Goal: Use online tool/utility: Utilize a website feature to perform a specific function

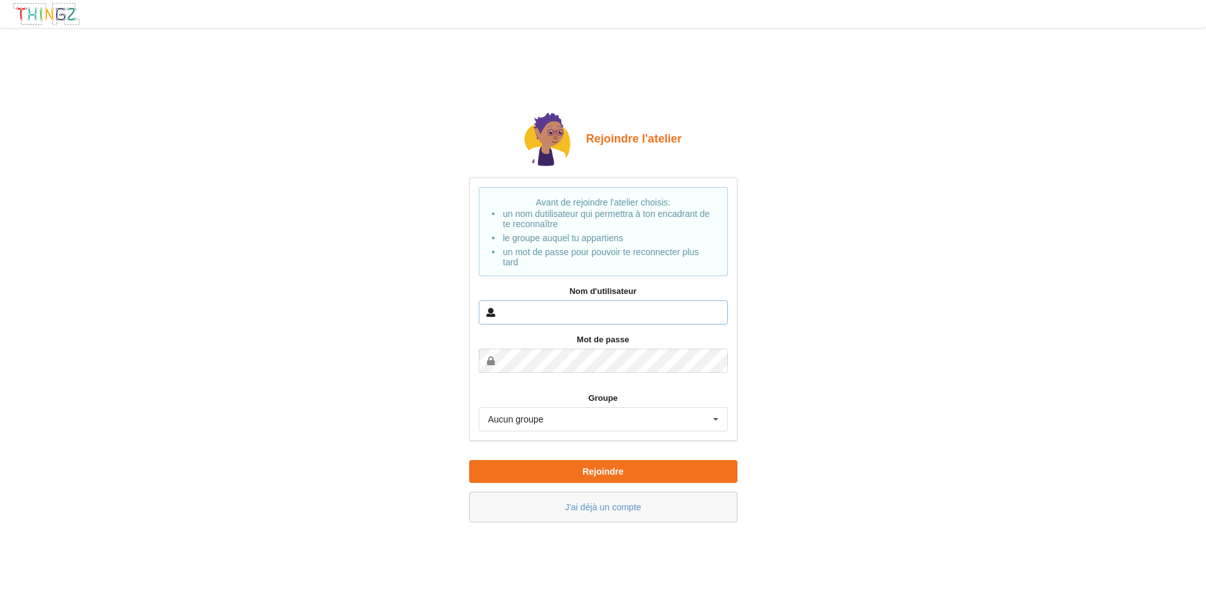
click at [591, 314] on input "text" at bounding box center [603, 312] width 249 height 24
click at [567, 322] on input "zaira" at bounding box center [603, 312] width 249 height 24
type input "[PERSON_NAME]"
click at [716, 419] on icon at bounding box center [716, 420] width 19 height 24
click at [784, 384] on div "Rejoindre l'atelier Avant de rejoindre l'atelier choisis: un nom dutilisateur q…" at bounding box center [603, 317] width 1224 height 597
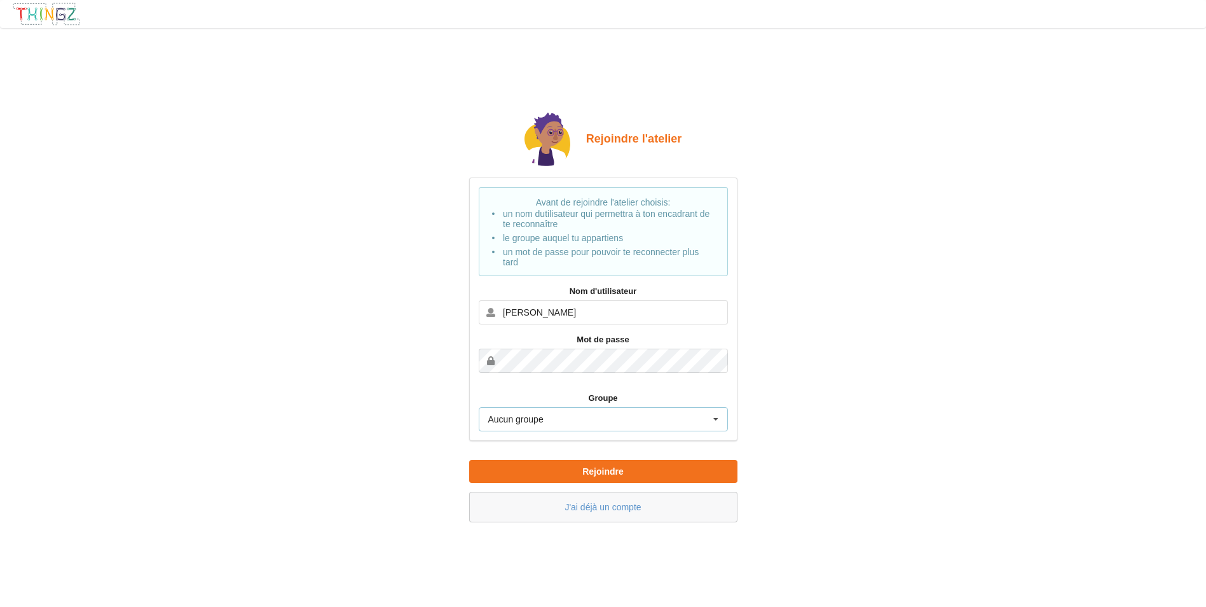
click at [713, 422] on icon at bounding box center [716, 420] width 19 height 24
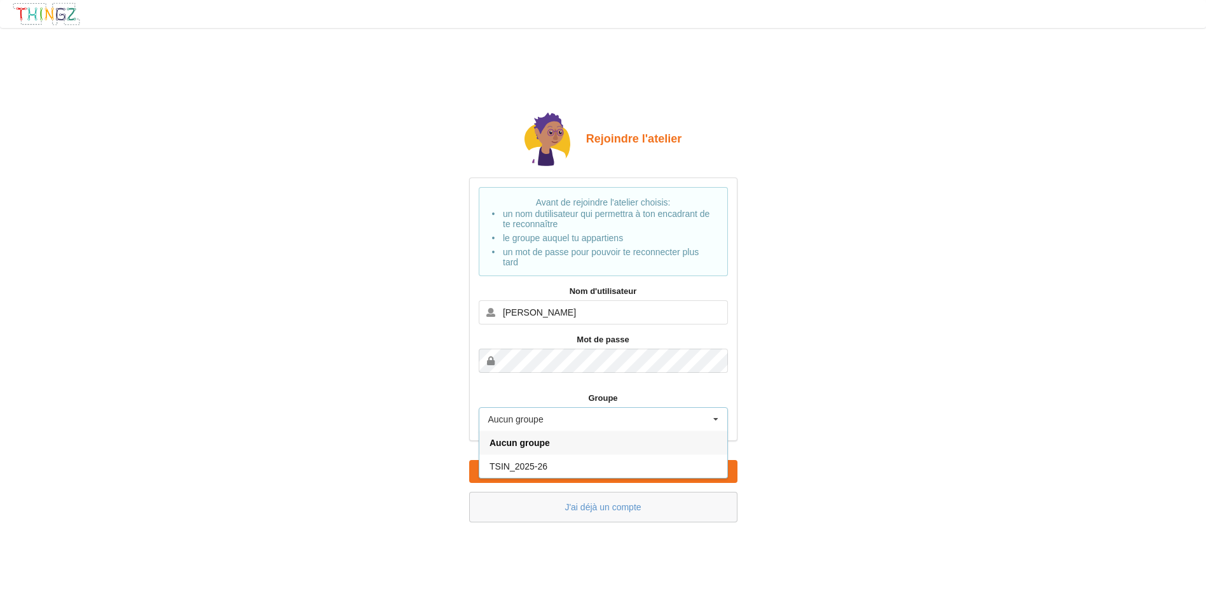
click at [649, 423] on div "Aucun groupe Aucun groupe TSIN_2025-26" at bounding box center [603, 419] width 249 height 24
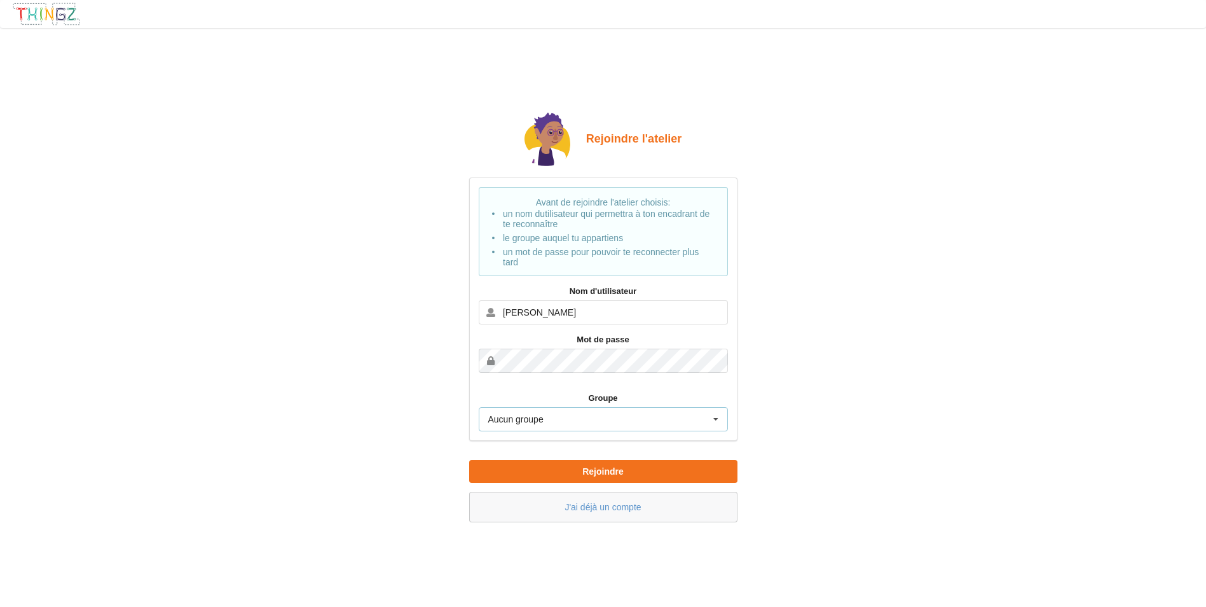
click at [645, 417] on div "Aucun groupe Aucun groupe TSIN_2025-26" at bounding box center [603, 419] width 249 height 24
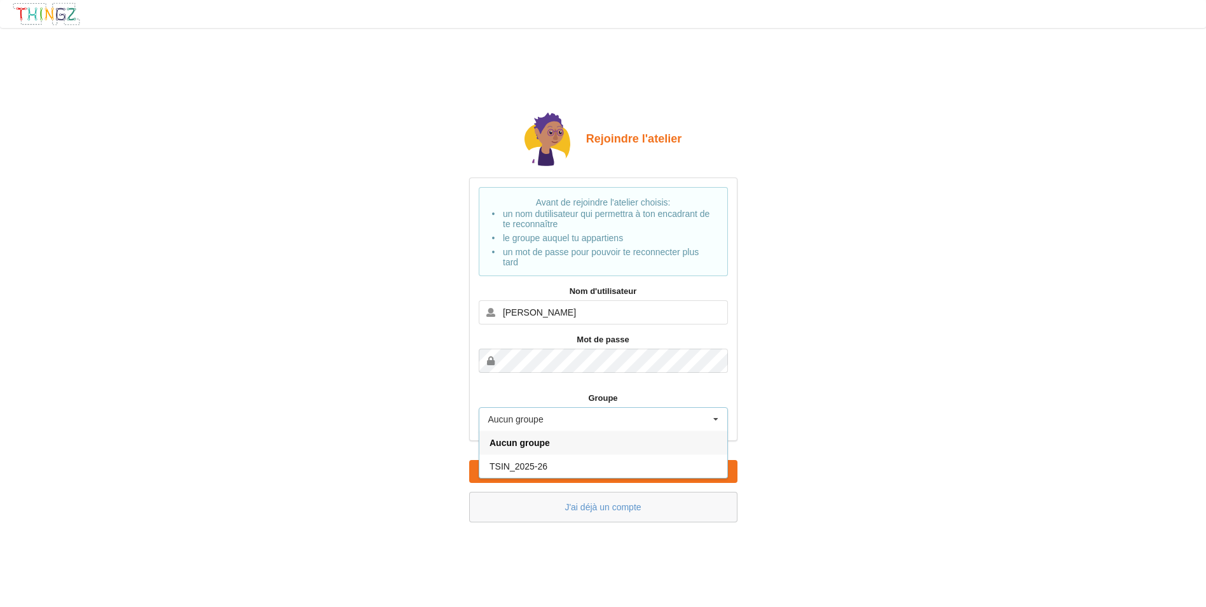
click at [584, 416] on div "Aucun groupe Aucun groupe TSIN_2025-26" at bounding box center [603, 419] width 249 height 24
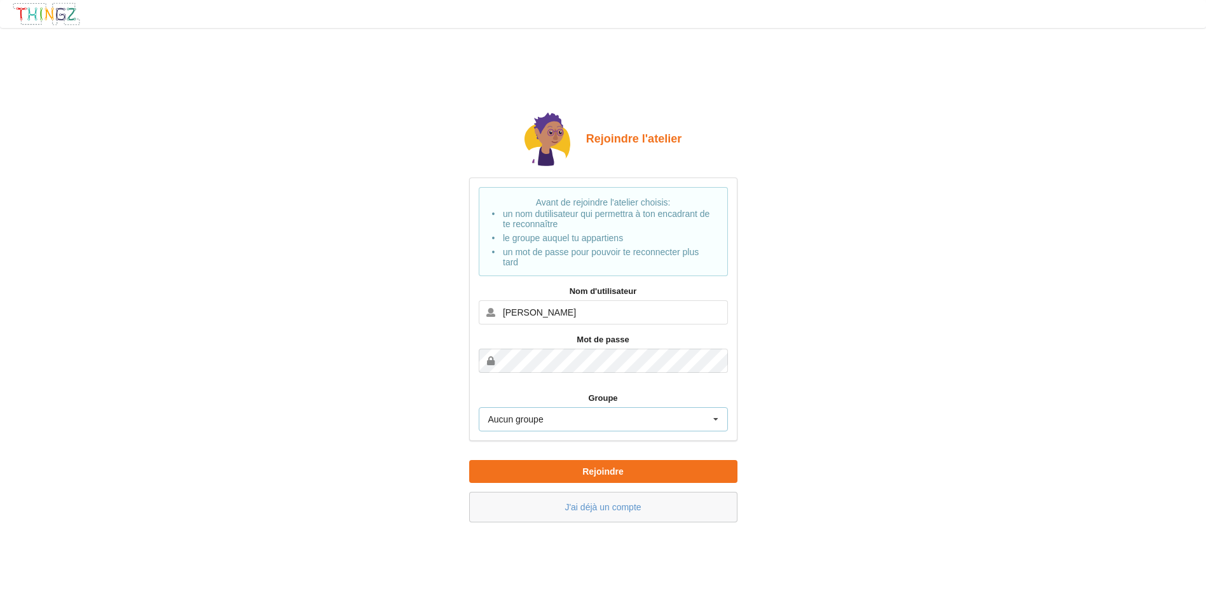
click at [588, 410] on div "Aucun groupe Aucun groupe TSIN_2025-26" at bounding box center [603, 419] width 249 height 24
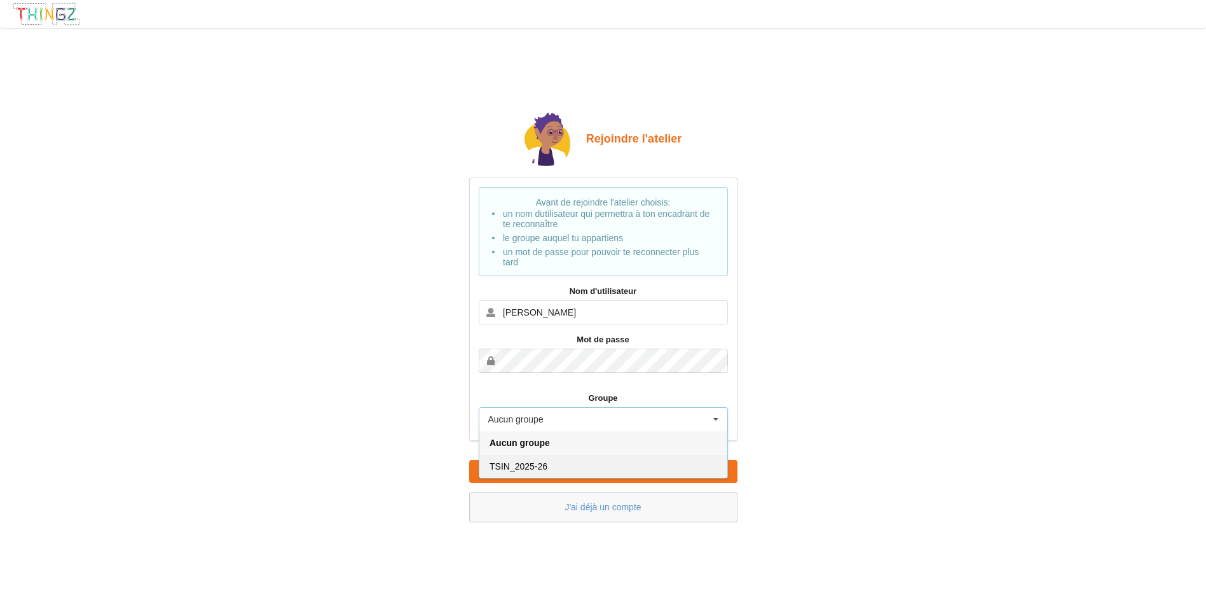
click at [575, 464] on div "TSIN_2025-26" at bounding box center [604, 466] width 248 height 24
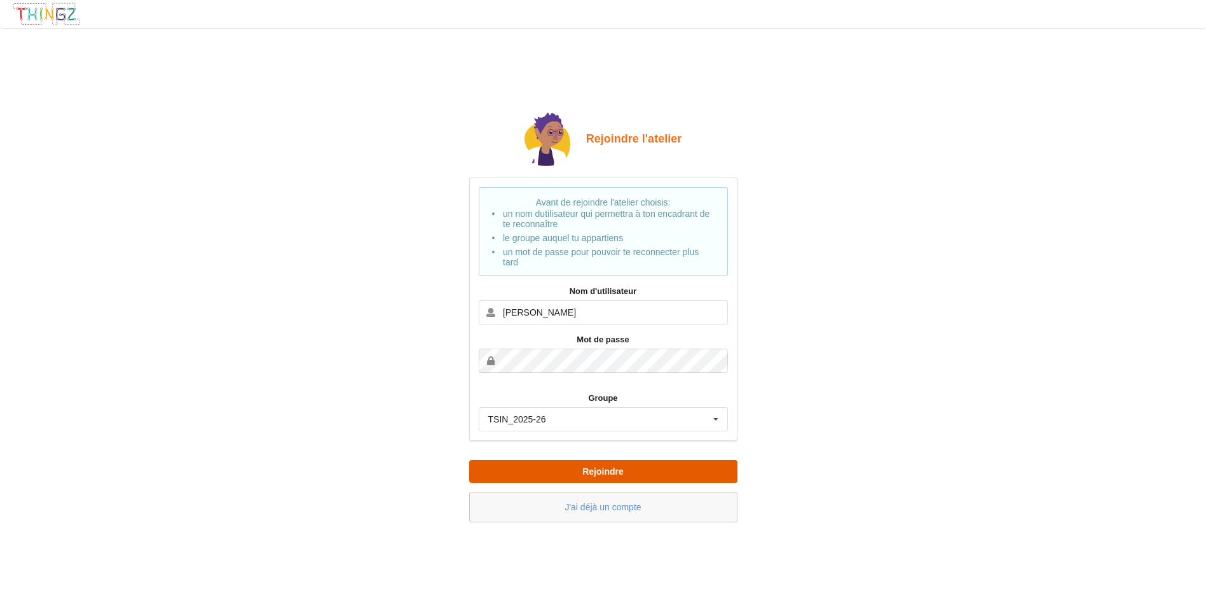
click at [607, 467] on button "Rejoindre" at bounding box center [603, 471] width 268 height 23
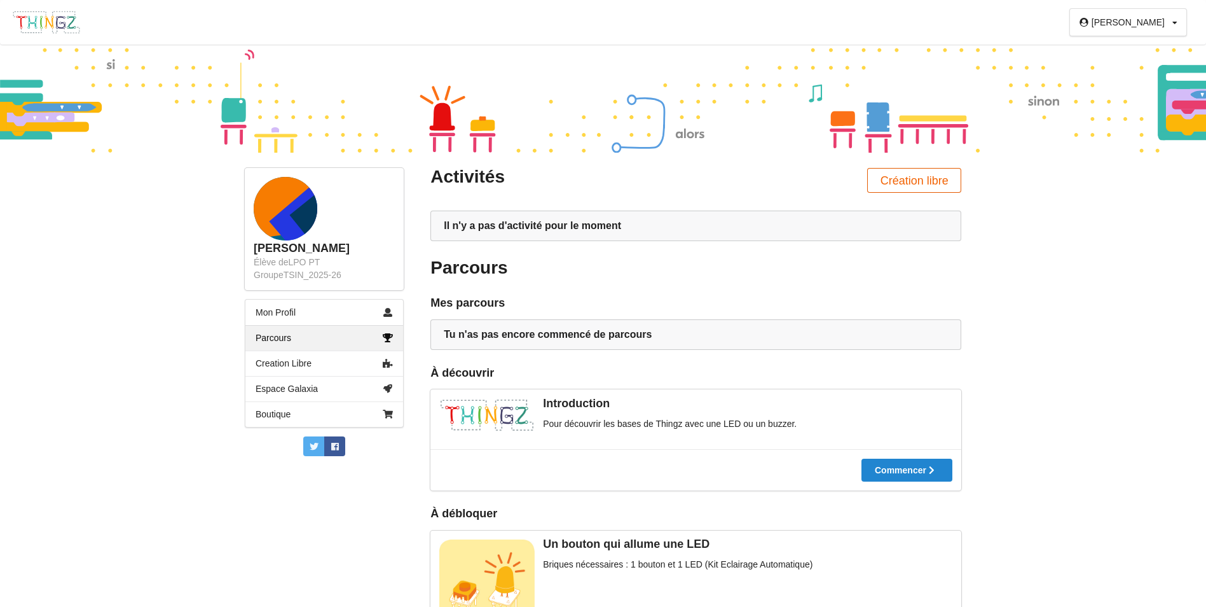
click at [901, 178] on button "Création libre" at bounding box center [914, 180] width 94 height 25
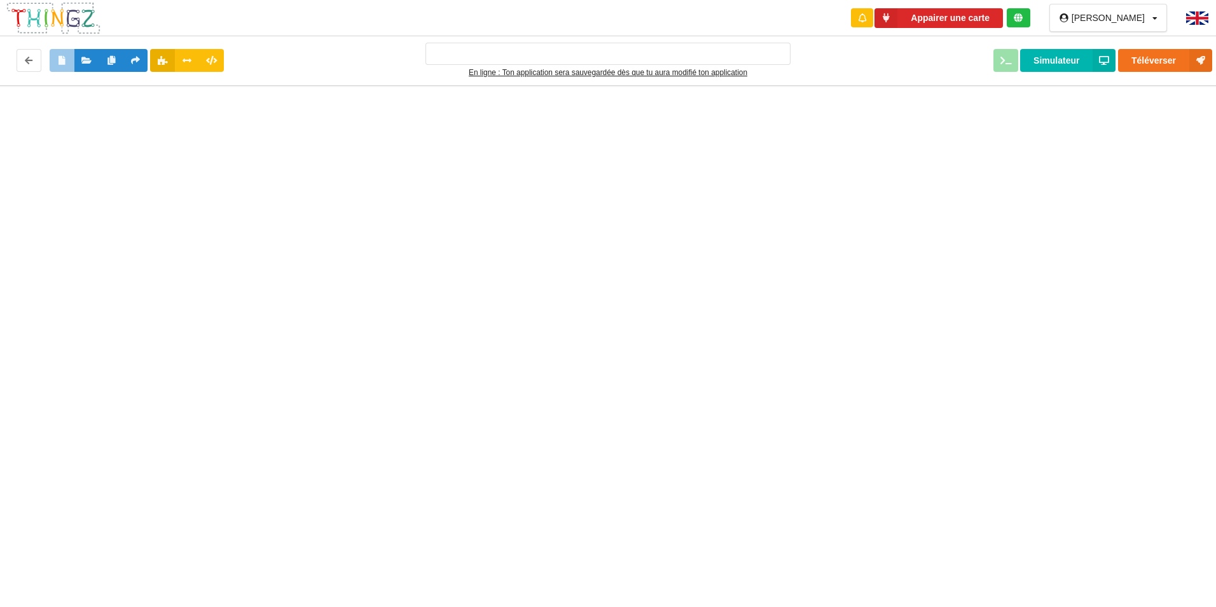
type input "Ma super application n°1"
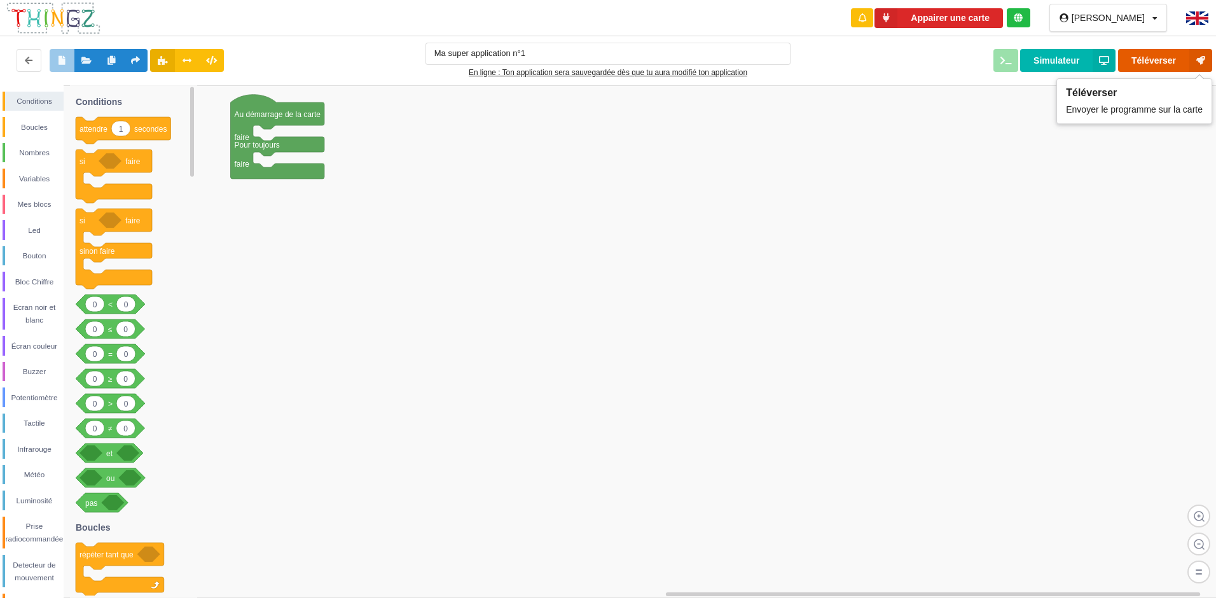
click at [1157, 57] on button "Téléverser" at bounding box center [1165, 60] width 94 height 23
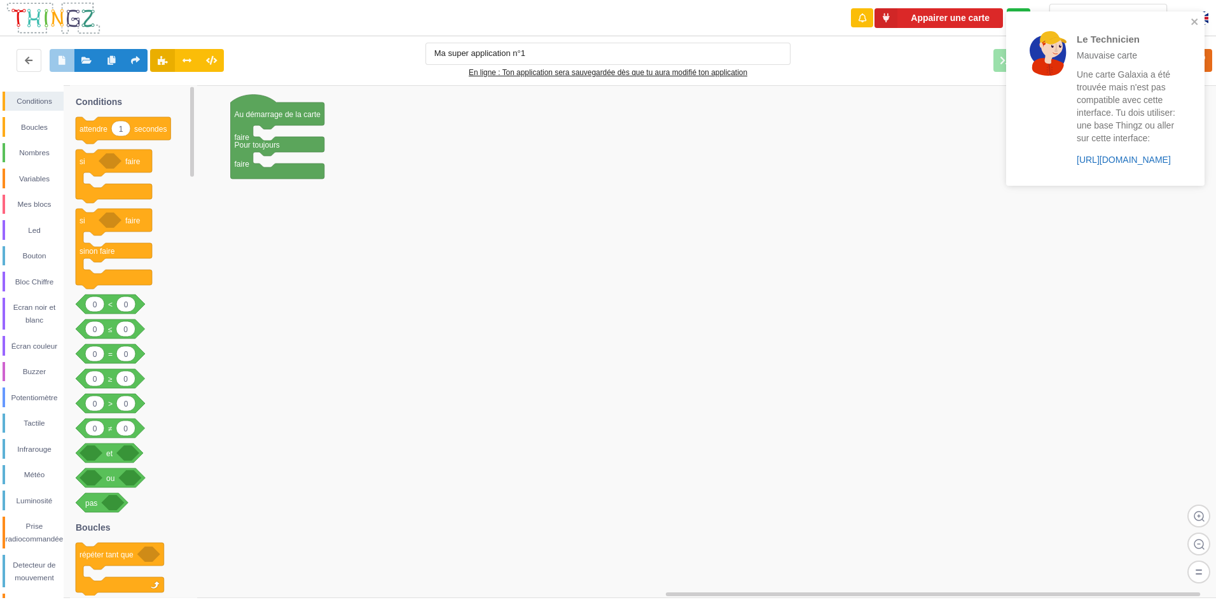
click at [1128, 158] on link "[URL][DOMAIN_NAME]" at bounding box center [1124, 160] width 94 height 10
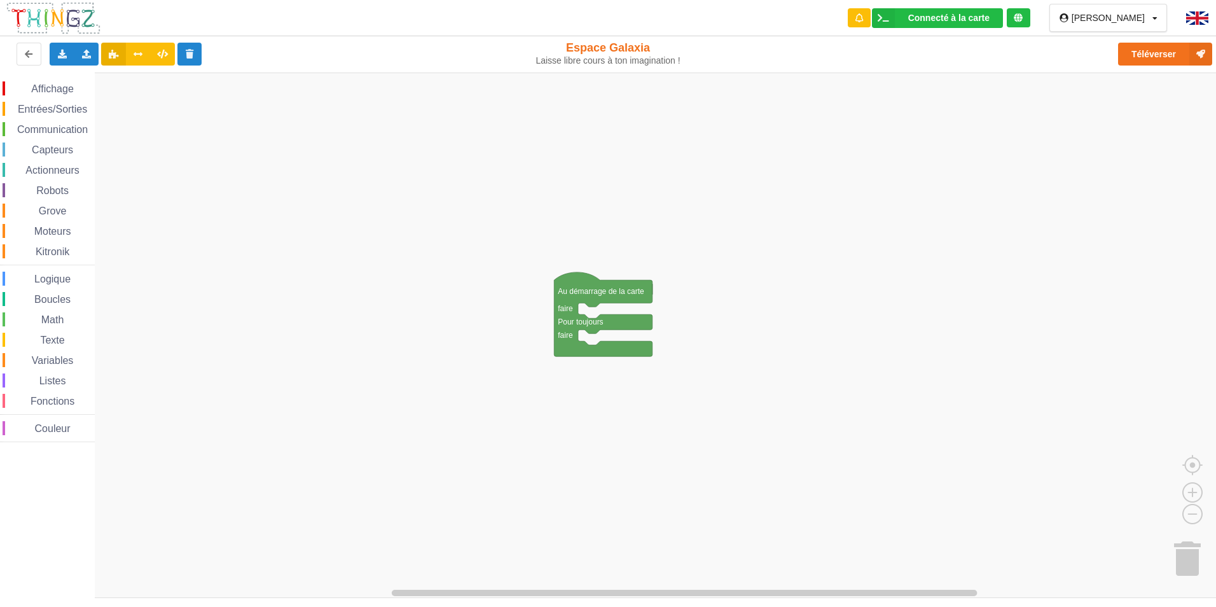
click at [34, 127] on span "Communication" at bounding box center [52, 129] width 74 height 11
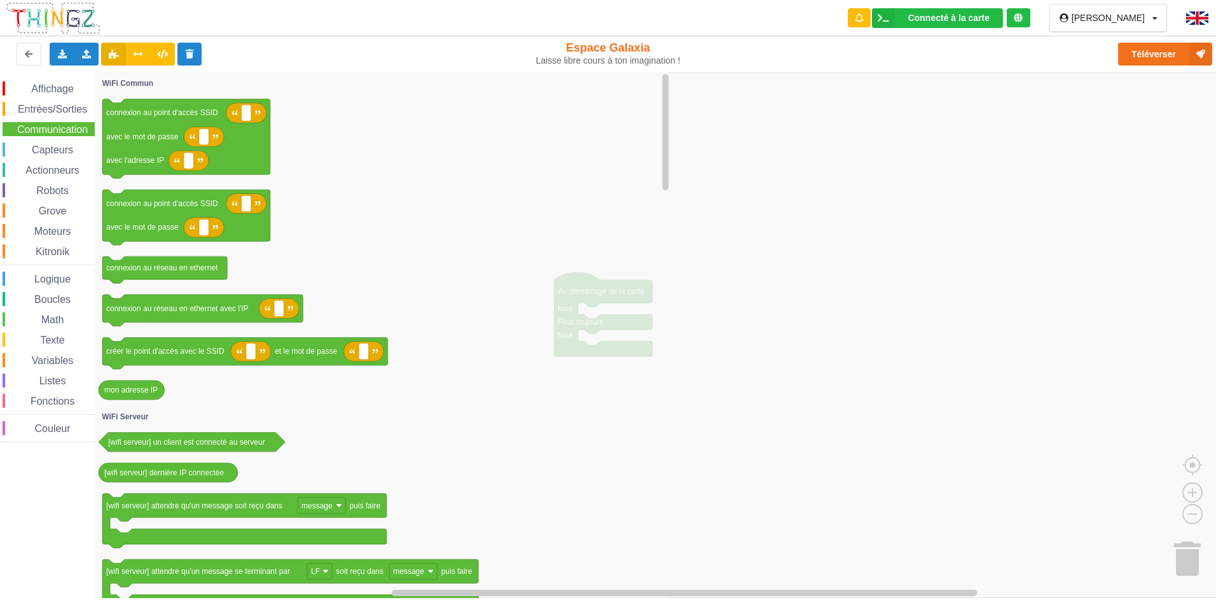
click at [69, 109] on span "Entrées/Sorties" at bounding box center [52, 109] width 73 height 11
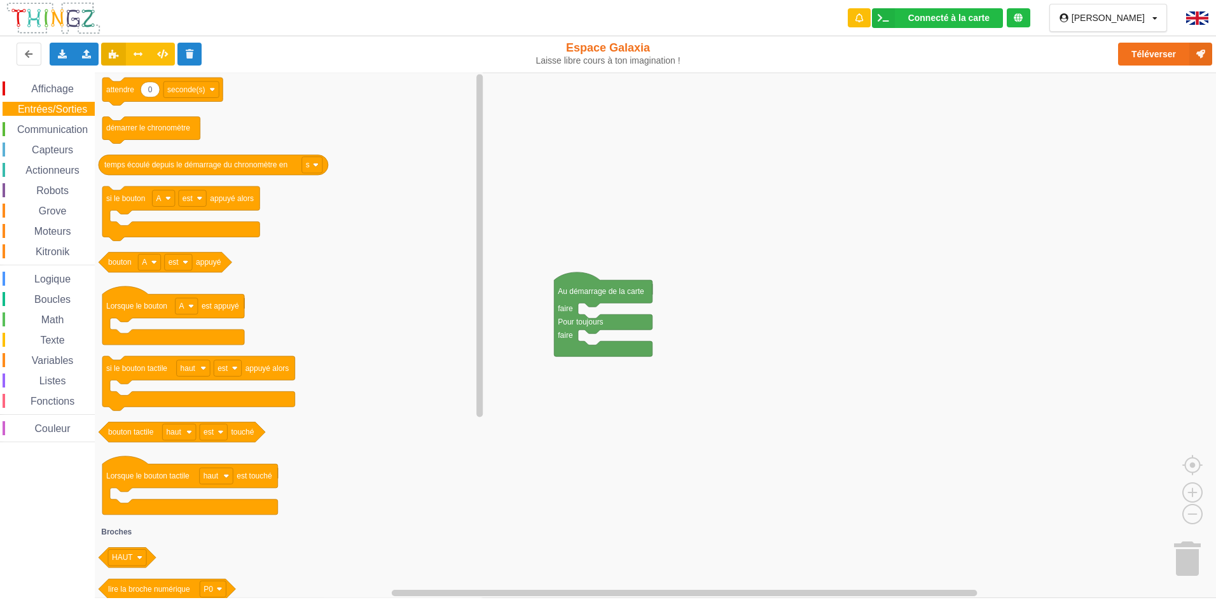
click at [58, 83] on div "Affichage" at bounding box center [49, 88] width 92 height 14
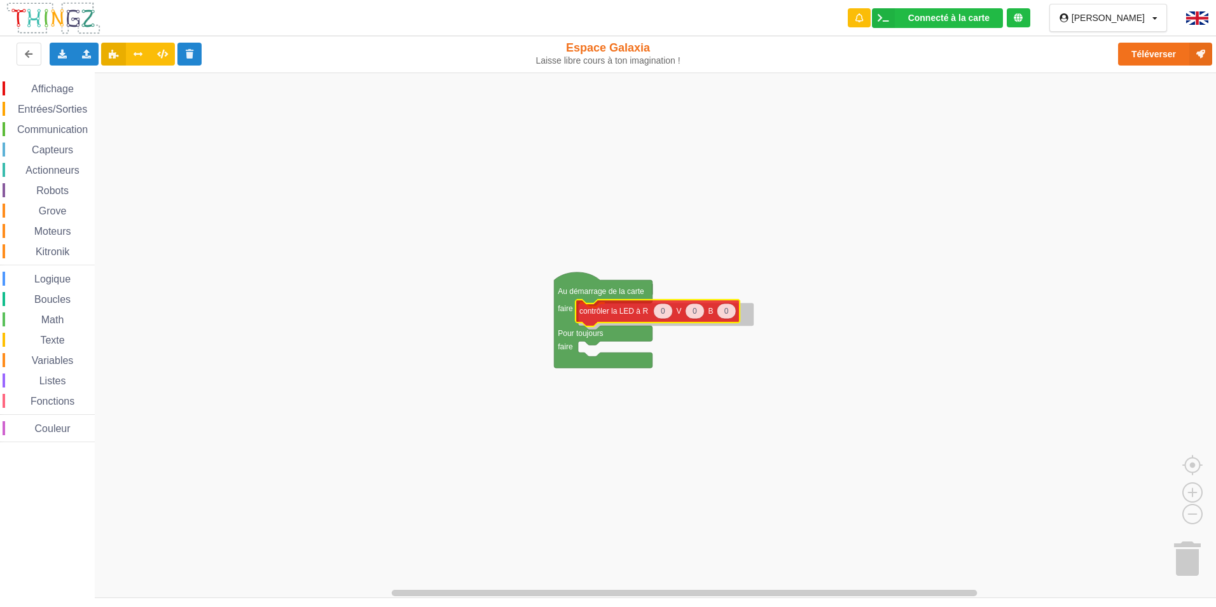
click at [607, 317] on div "Affichage Entrées/Sorties Communication Capteurs Actionneurs Robots Grove Moteu…" at bounding box center [612, 335] width 1225 height 525
click at [53, 132] on span "Communication" at bounding box center [52, 129] width 74 height 11
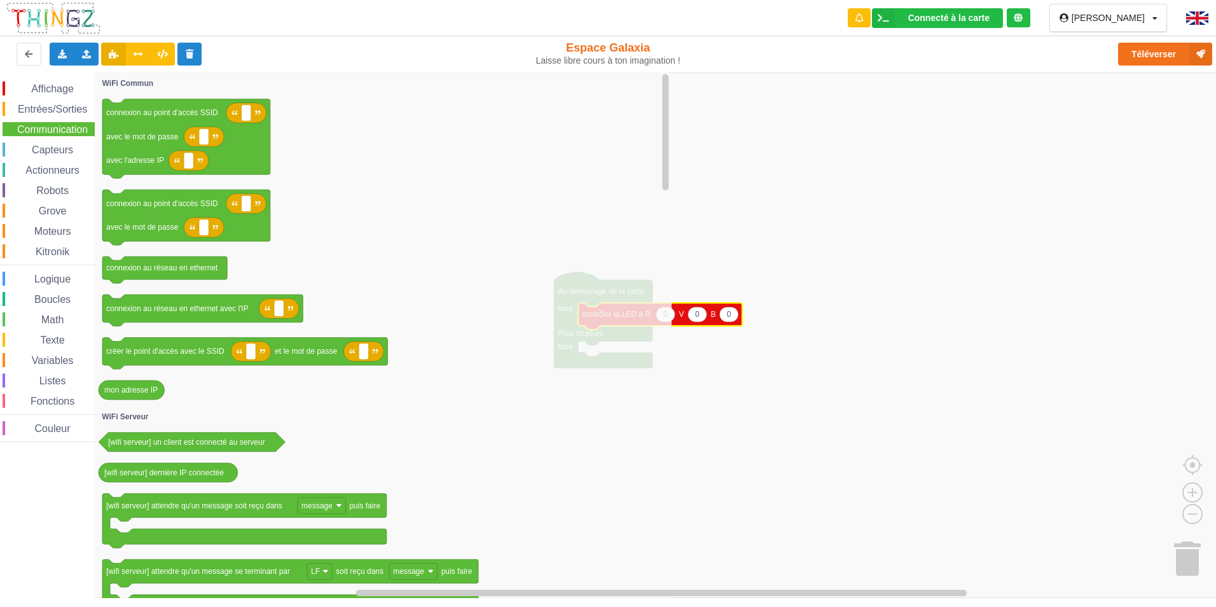
click at [69, 148] on span "Capteurs" at bounding box center [52, 149] width 45 height 11
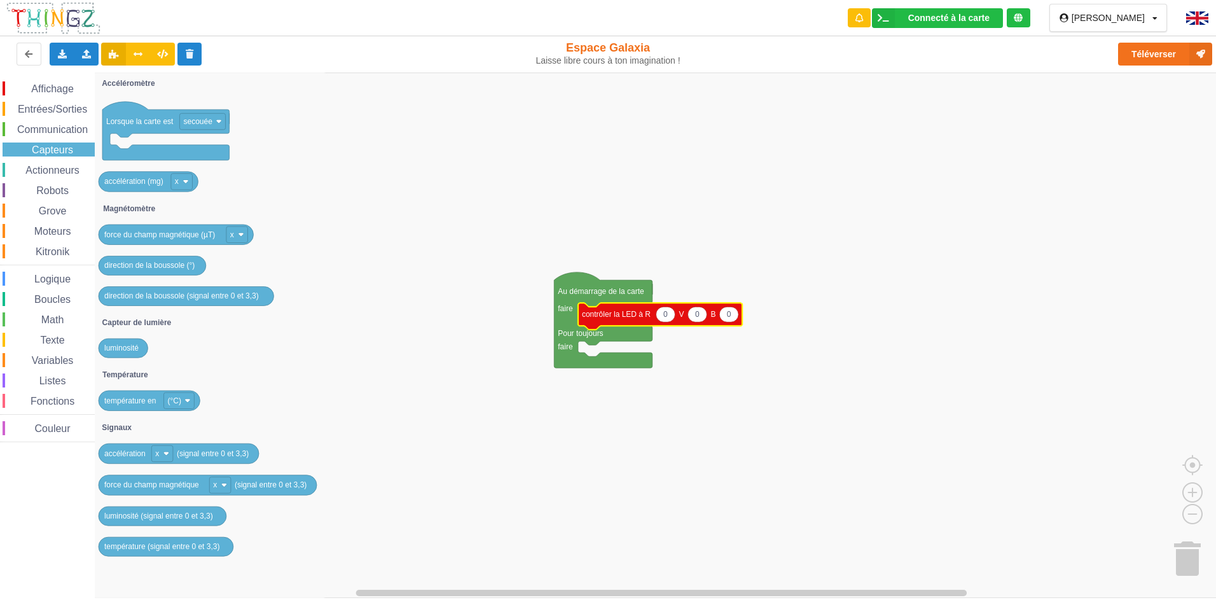
click at [70, 170] on span "Actionneurs" at bounding box center [53, 170] width 58 height 11
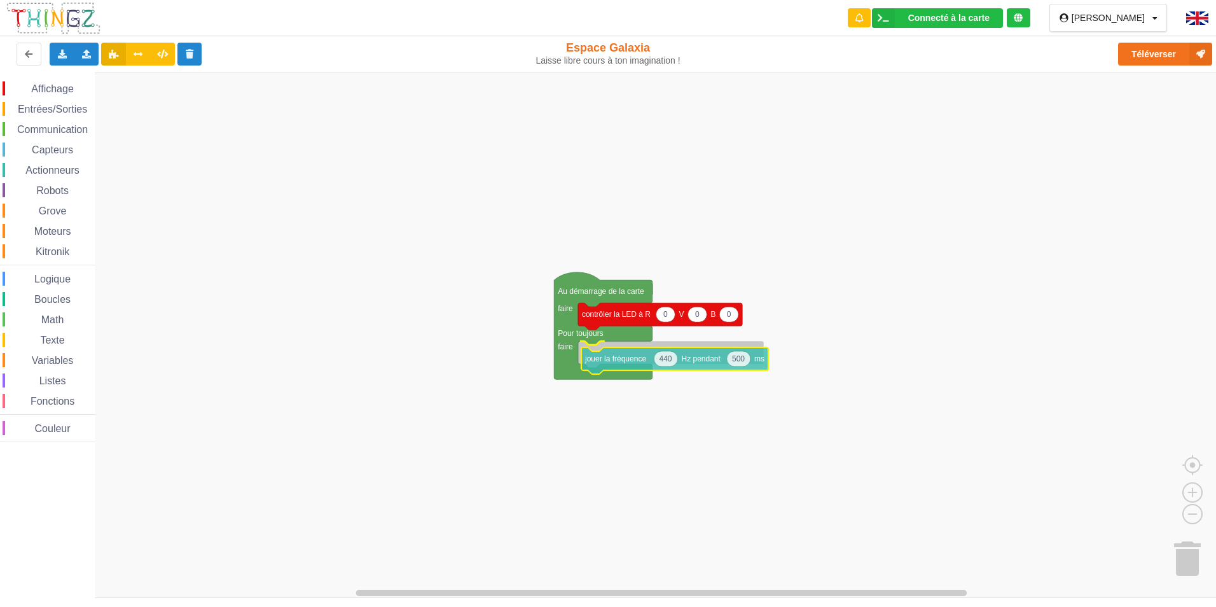
click at [702, 366] on div "Affichage Entrées/Sorties Communication Capteurs Actionneurs Robots Grove Moteu…" at bounding box center [612, 335] width 1225 height 525
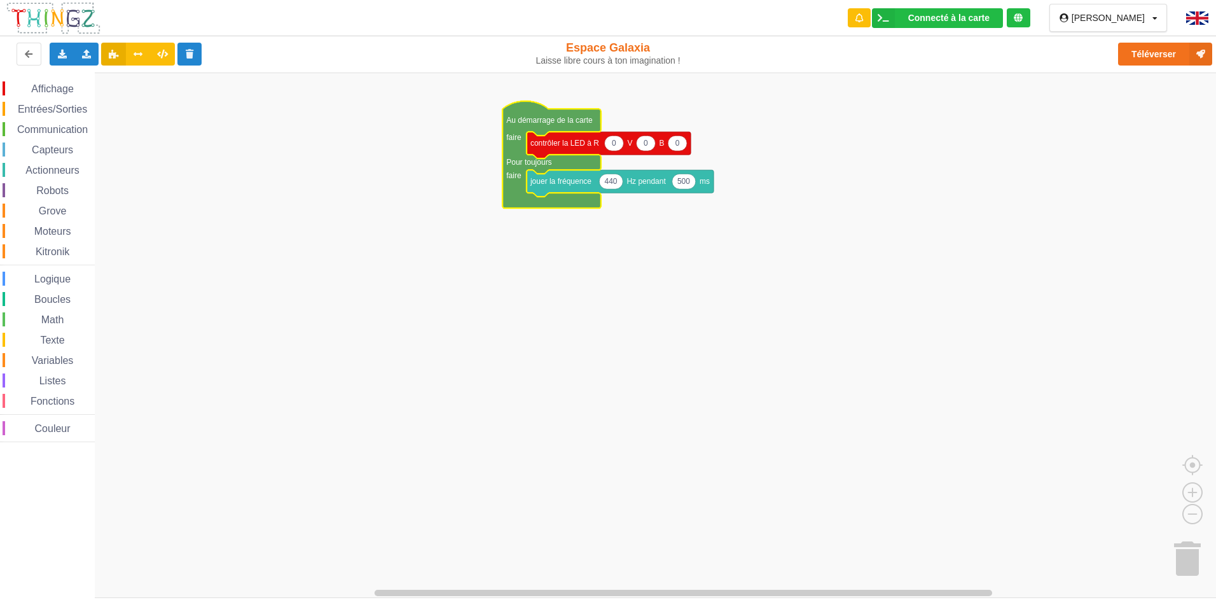
click at [62, 123] on div "Communication" at bounding box center [49, 129] width 92 height 14
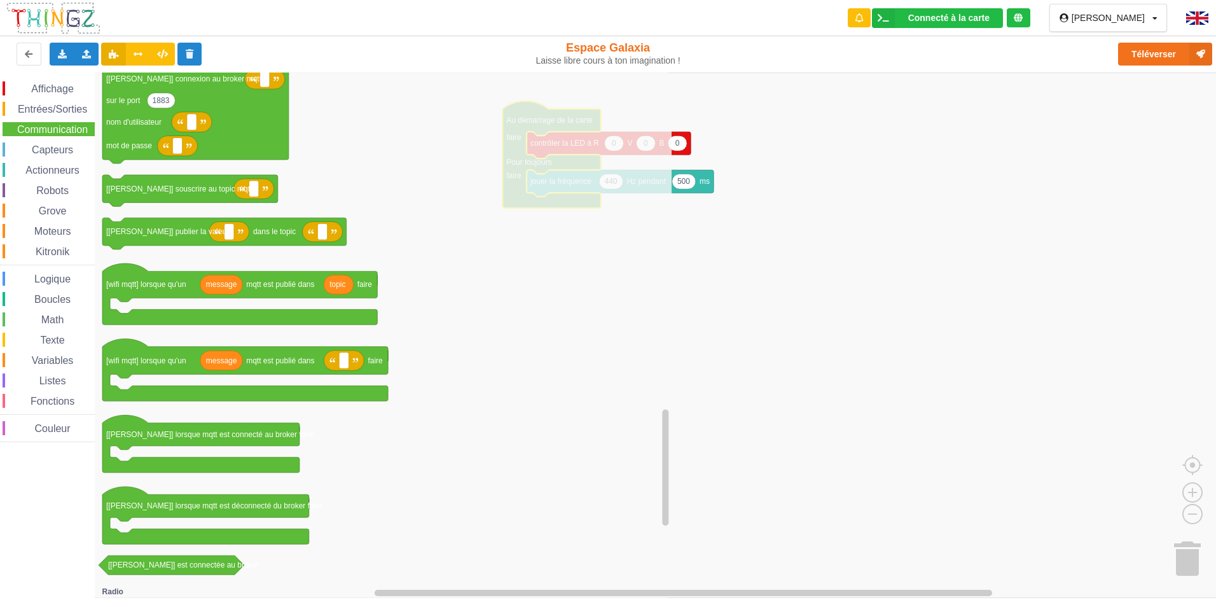
click at [45, 318] on span "Math" at bounding box center [52, 319] width 27 height 11
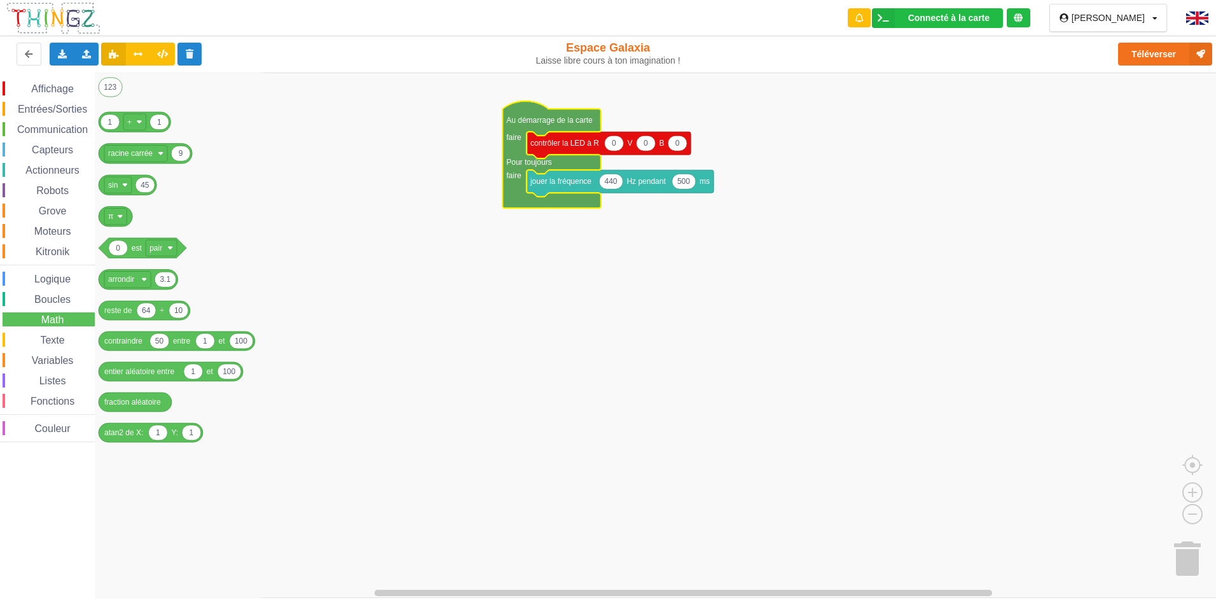
click at [62, 296] on span "Boucles" at bounding box center [52, 299] width 40 height 11
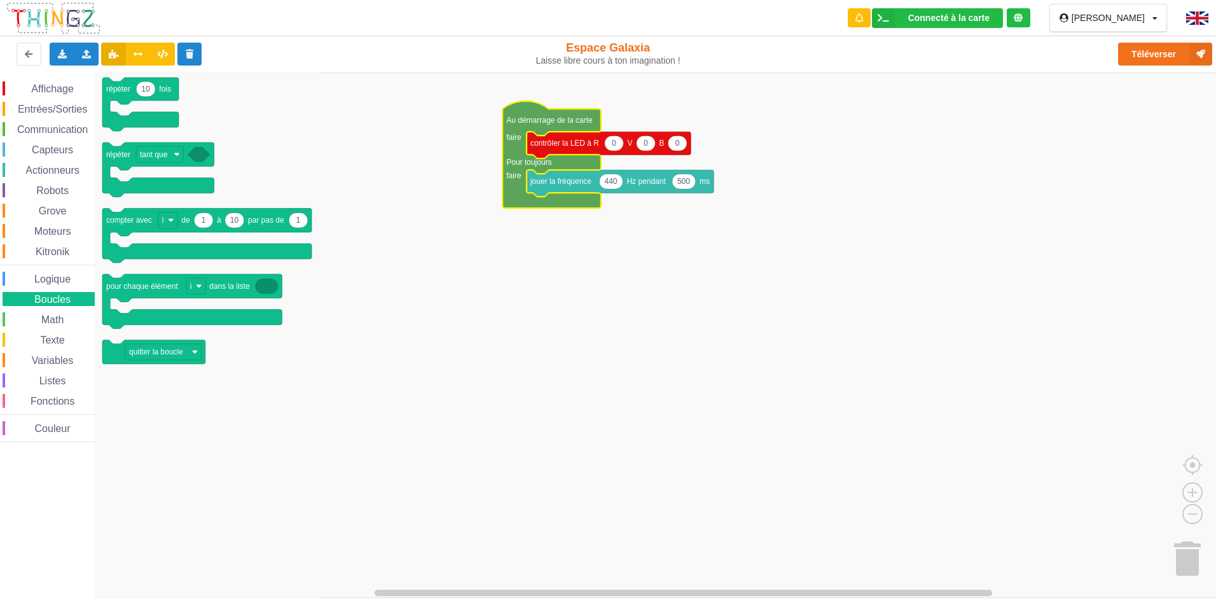
click at [57, 137] on div "Affichage Entrées/Sorties Communication Capteurs Actionneurs Robots Grove Moteu…" at bounding box center [47, 261] width 95 height 361
click at [60, 130] on span "Communication" at bounding box center [52, 129] width 74 height 11
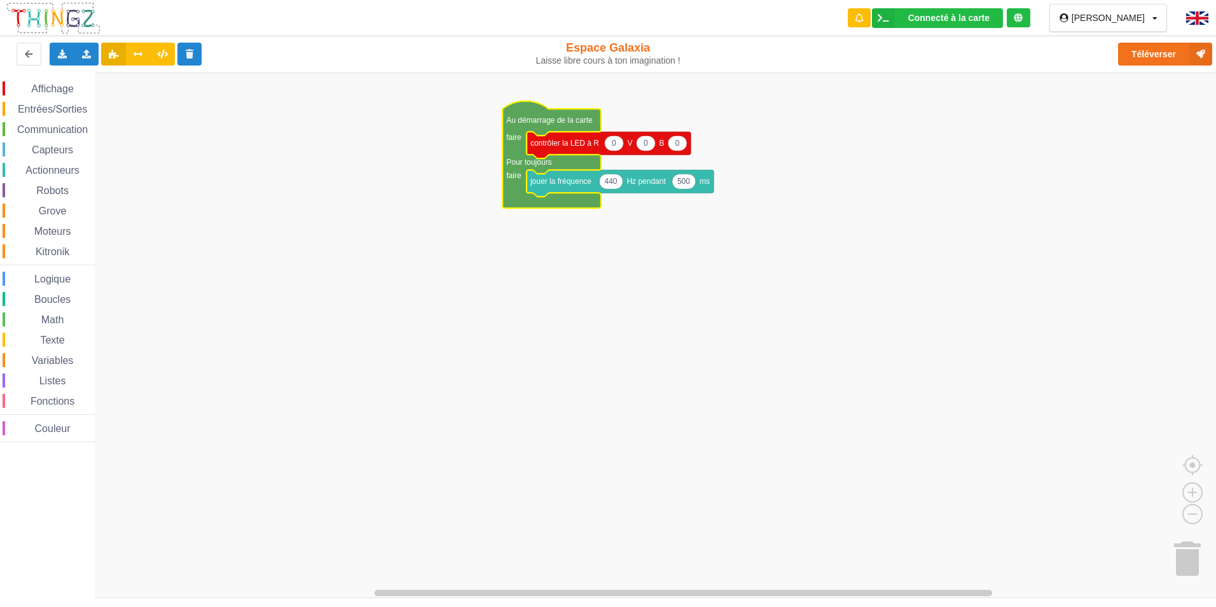
click at [810, 482] on rect "Espace de travail de Blocky" at bounding box center [612, 335] width 1225 height 525
click at [58, 151] on span "Capteurs" at bounding box center [52, 149] width 45 height 11
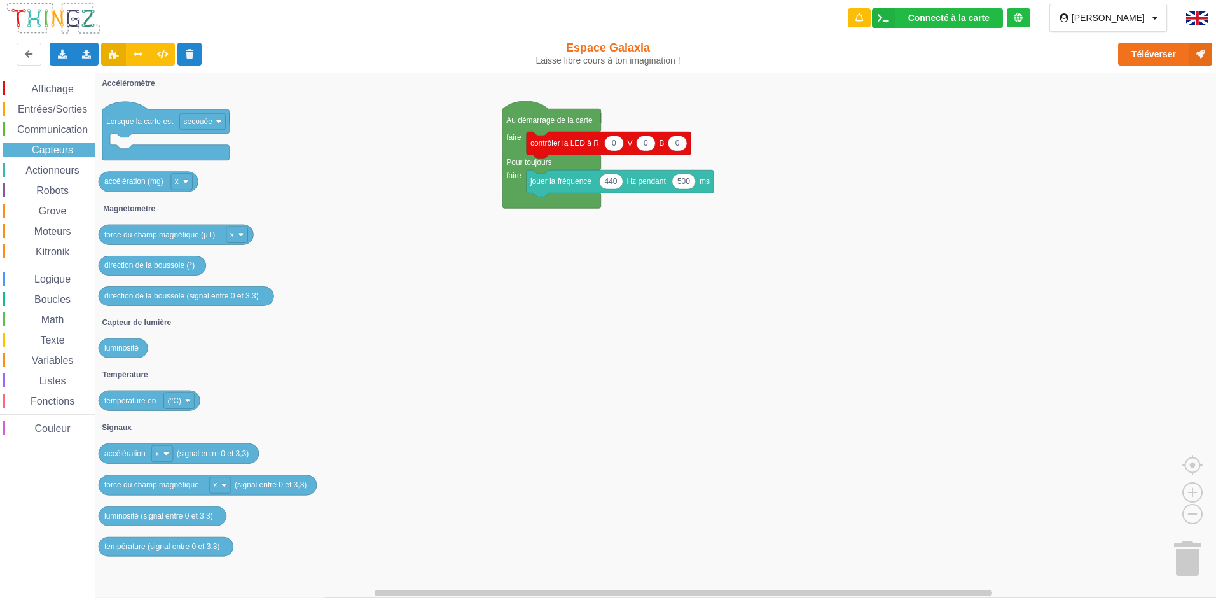
click at [60, 128] on span "Communication" at bounding box center [52, 129] width 74 height 11
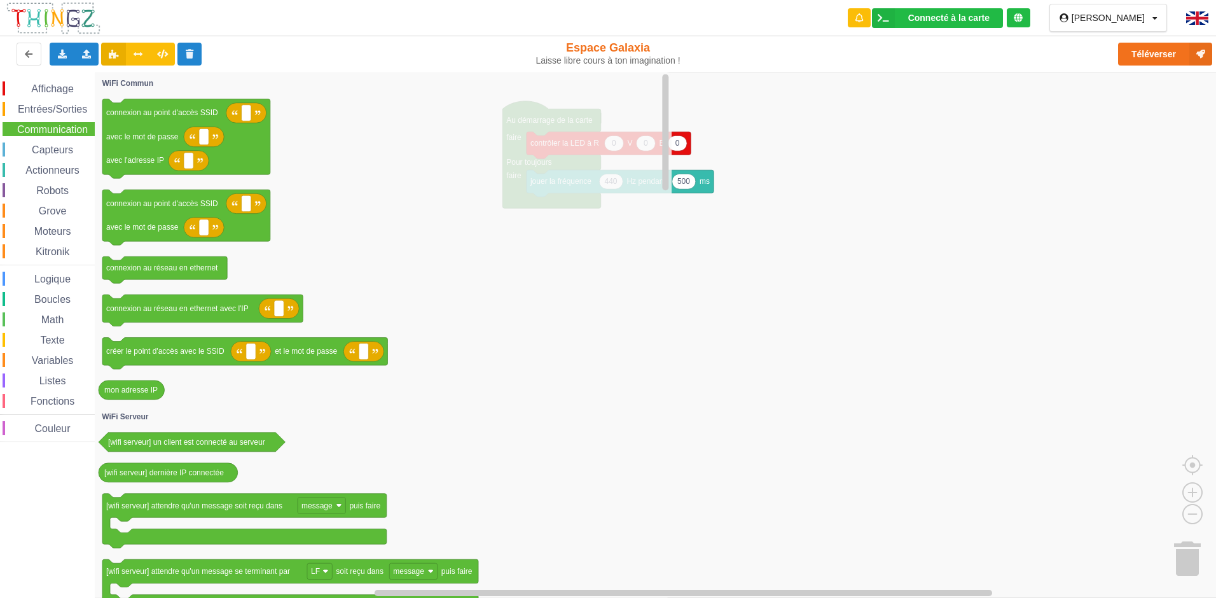
click at [786, 366] on rect "Espace de travail de Blocky" at bounding box center [612, 335] width 1225 height 525
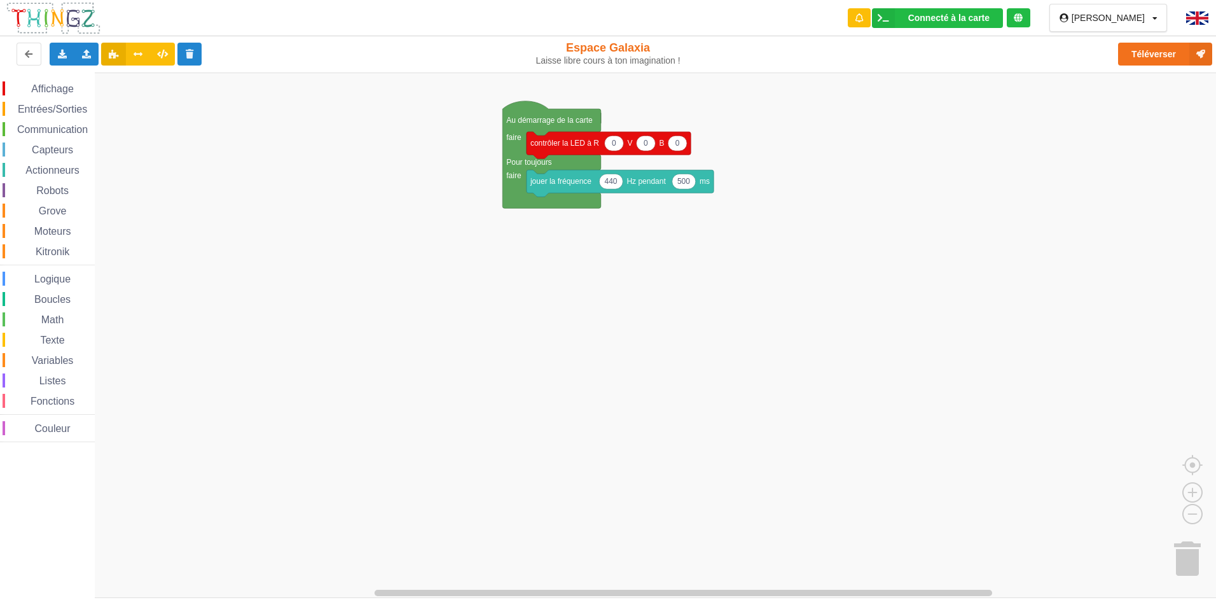
click at [59, 110] on span "Entrées/Sorties" at bounding box center [52, 109] width 73 height 11
click at [551, 214] on div "Affichage Entrées/Sorties Communication Capteurs Actionneurs Robots Grove Moteu…" at bounding box center [612, 335] width 1225 height 525
click at [581, 208] on icon "Espace de travail de Blocky" at bounding box center [574, 204] width 19 height 15
type input "0.5"
click at [448, 207] on rect "Espace de travail de Blocky" at bounding box center [612, 335] width 1225 height 525
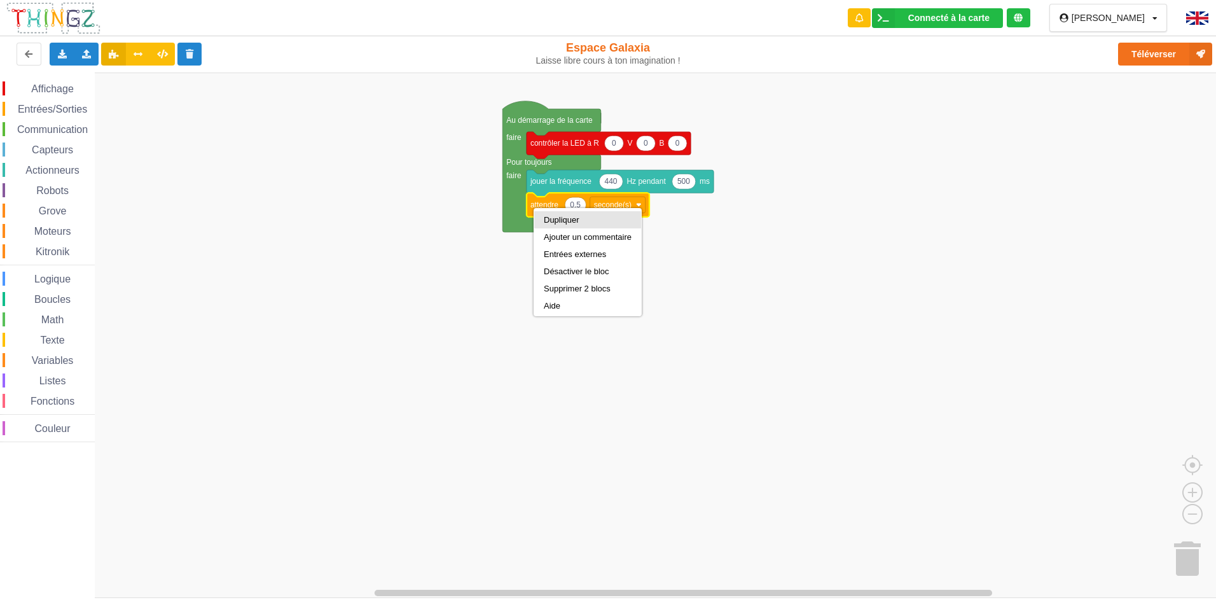
click at [555, 221] on div "Dupliquer" at bounding box center [588, 220] width 88 height 10
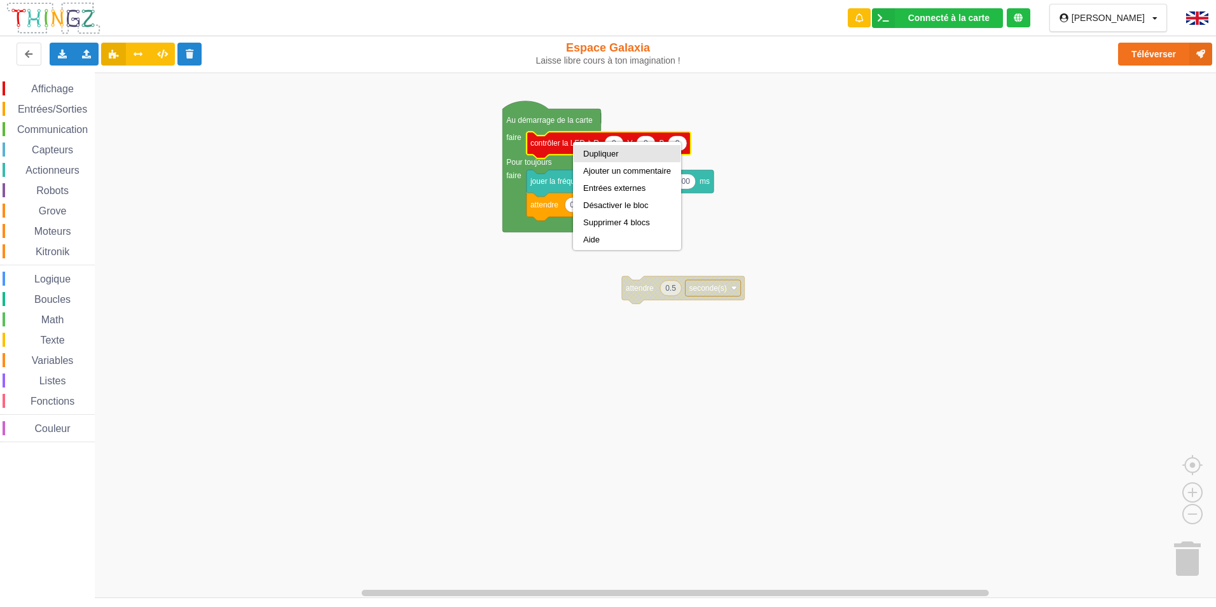
click at [591, 151] on div "Dupliquer" at bounding box center [627, 154] width 88 height 10
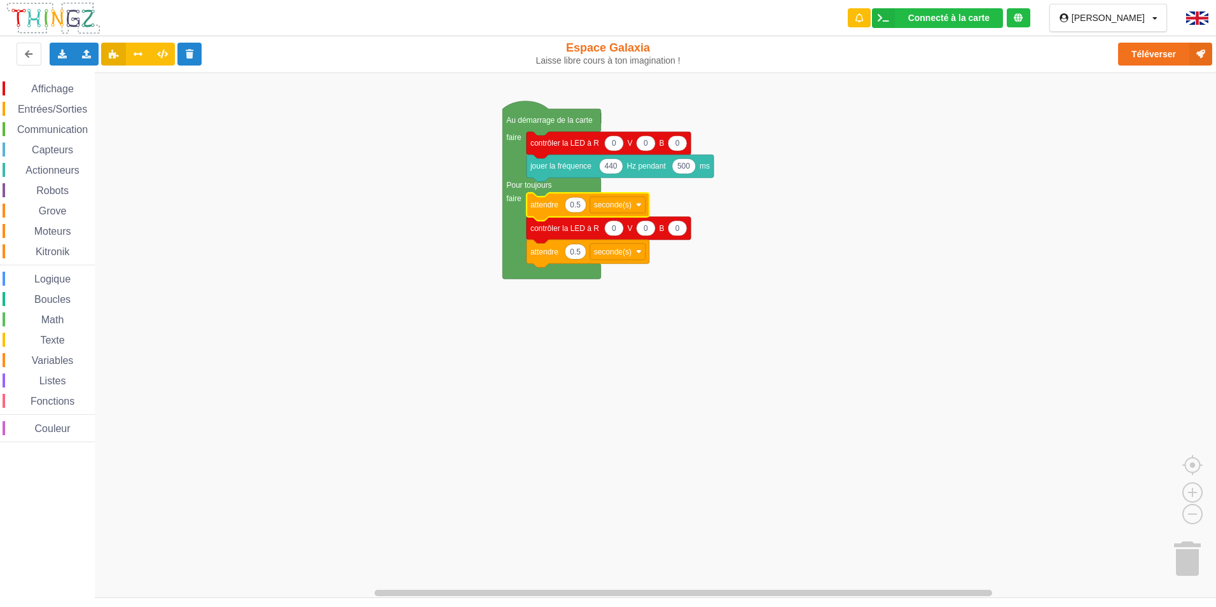
click at [35, 86] on span "Affichage" at bounding box center [52, 88] width 46 height 11
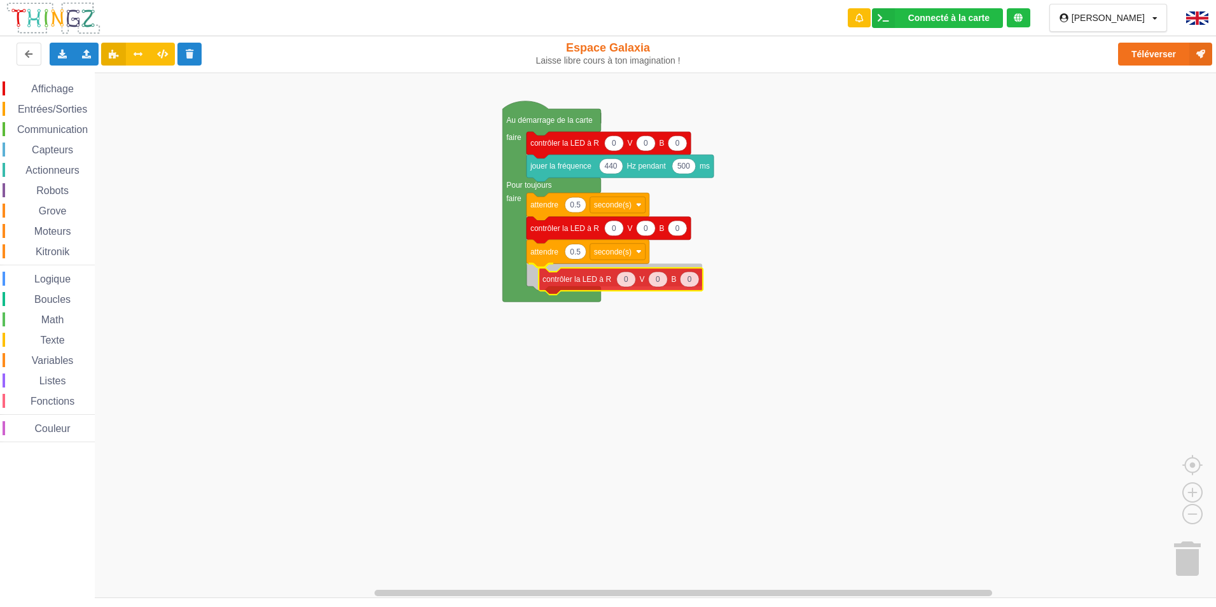
click at [583, 286] on div "Affichage Entrées/Sorties Communication Capteurs Actionneurs Robots Grove Moteu…" at bounding box center [612, 335] width 1225 height 525
click at [613, 277] on text "0" at bounding box center [614, 274] width 4 height 9
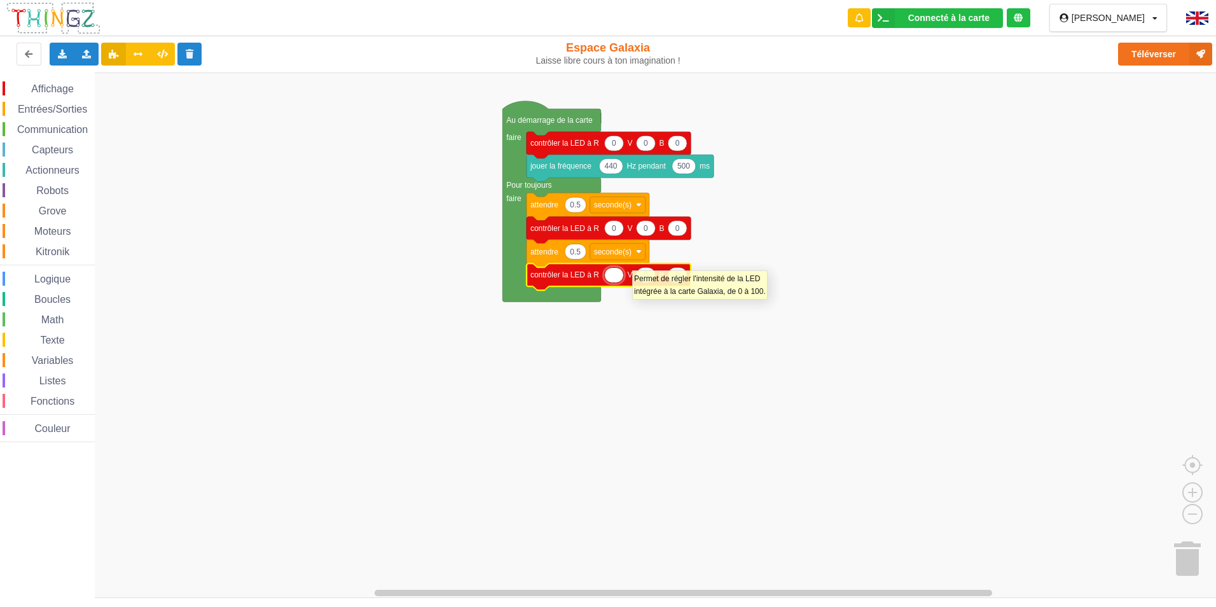
type input "0"
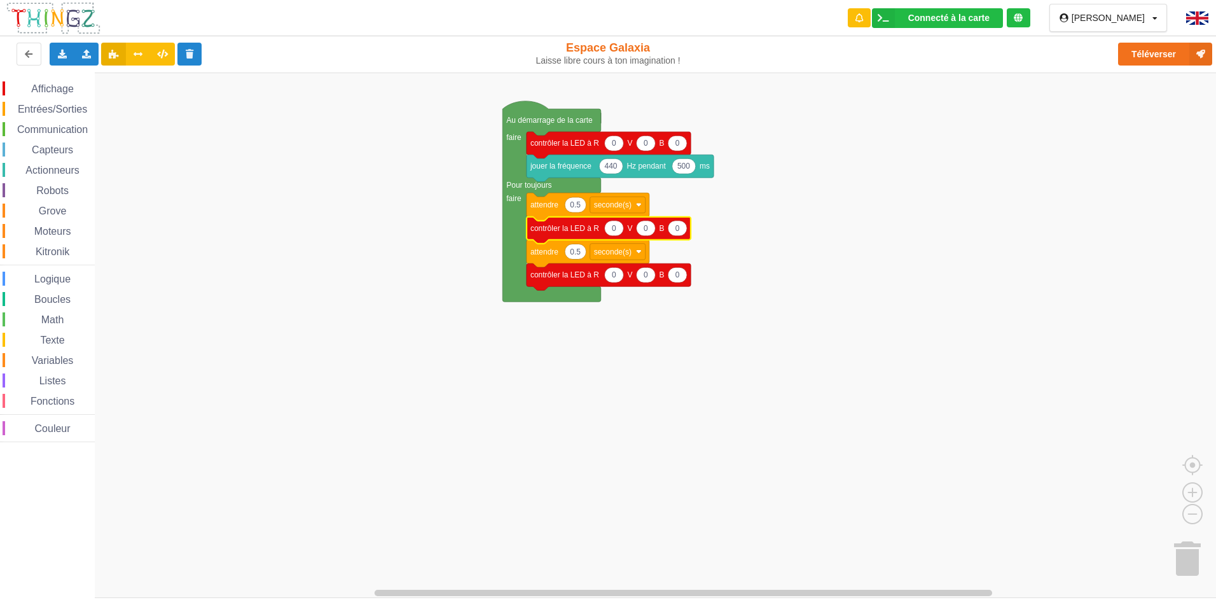
click at [613, 231] on text "0" at bounding box center [614, 228] width 4 height 9
type input "255"
click at [1154, 45] on button "Téléverser" at bounding box center [1165, 54] width 94 height 23
